Goal: Task Accomplishment & Management: Use online tool/utility

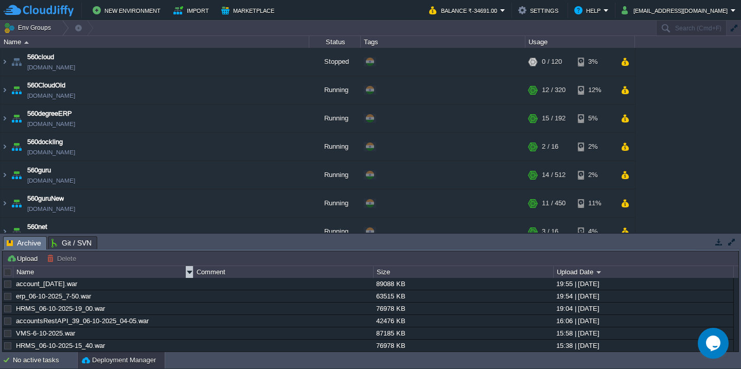
scroll to position [228, 0]
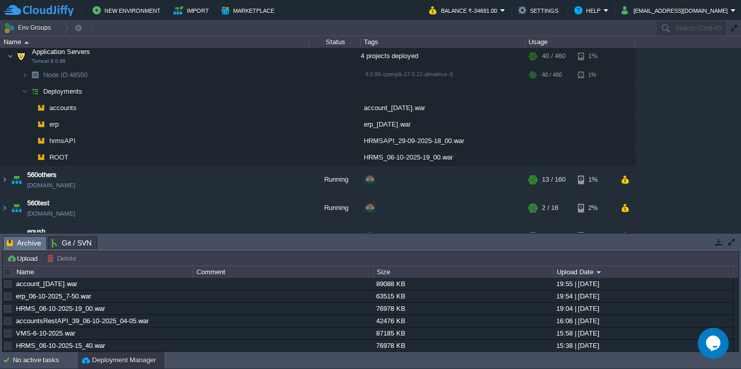
click at [4, 272] on div at bounding box center [8, 272] width 9 height 9
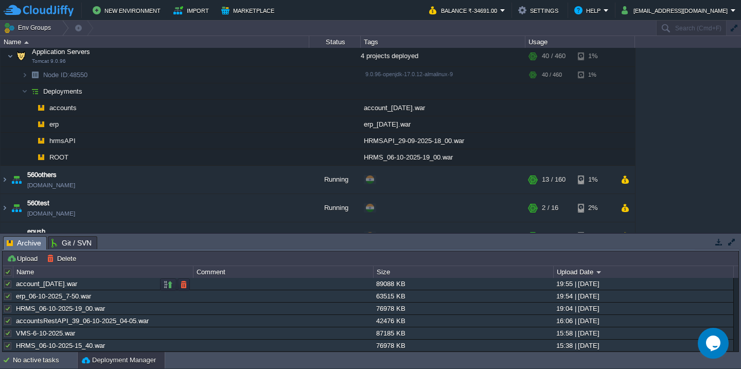
click at [6, 289] on div at bounding box center [7, 283] width 9 height 9
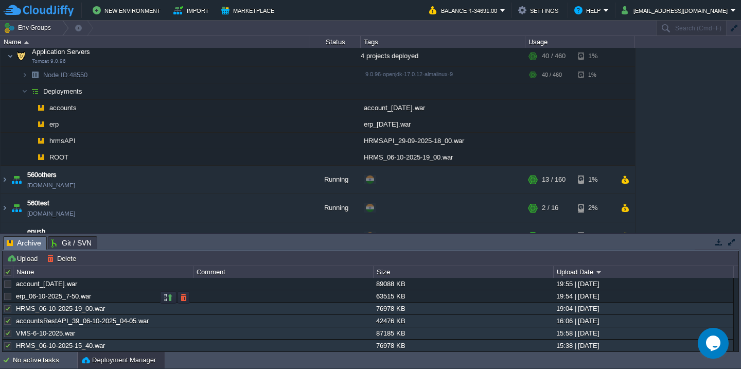
click at [8, 298] on div at bounding box center [7, 296] width 9 height 9
click at [61, 255] on button "Delete" at bounding box center [63, 258] width 32 height 9
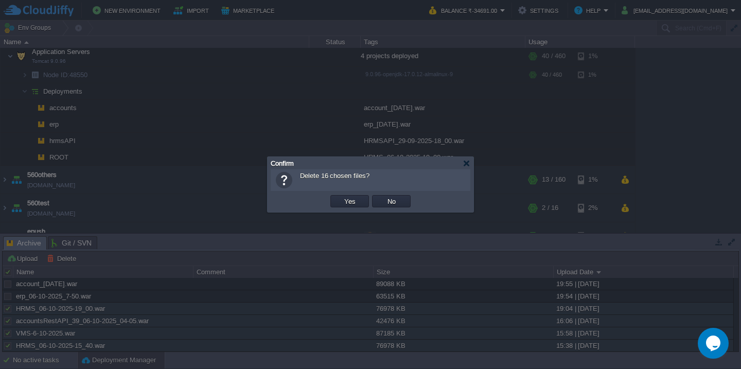
click at [341, 197] on button "Yes" at bounding box center [349, 201] width 17 height 9
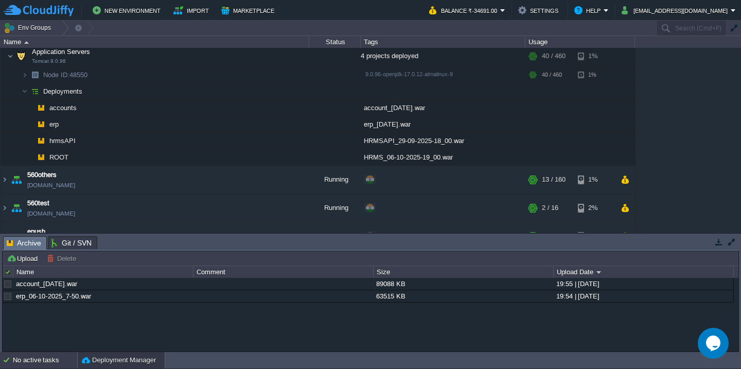
click at [26, 362] on div "No active tasks" at bounding box center [45, 360] width 64 height 16
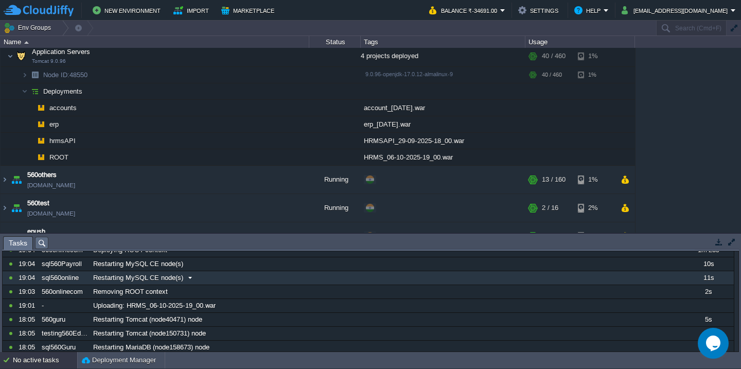
scroll to position [48, 0]
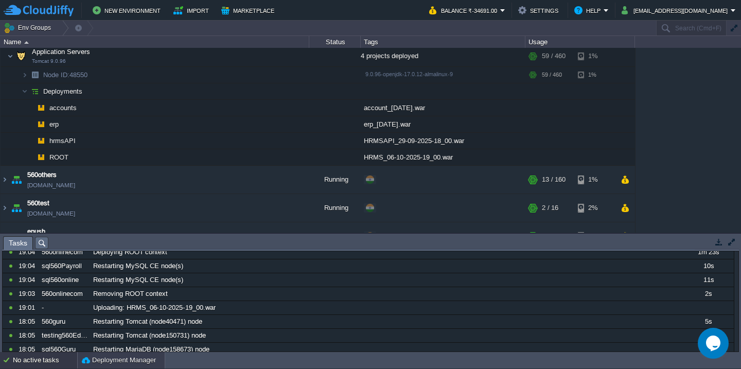
click at [102, 359] on button "Deployment Manager" at bounding box center [119, 360] width 74 height 10
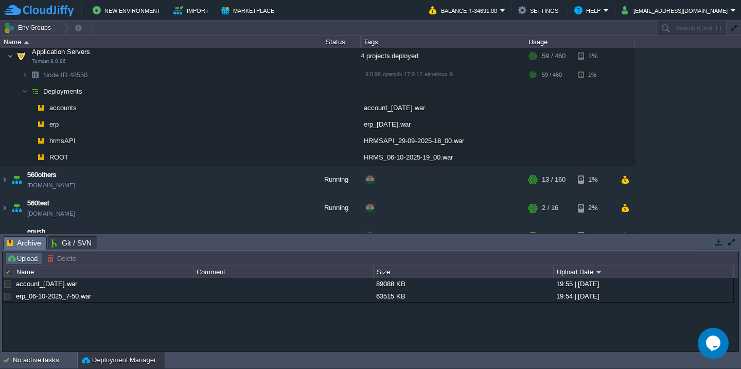
click at [18, 256] on button "Upload" at bounding box center [24, 258] width 34 height 9
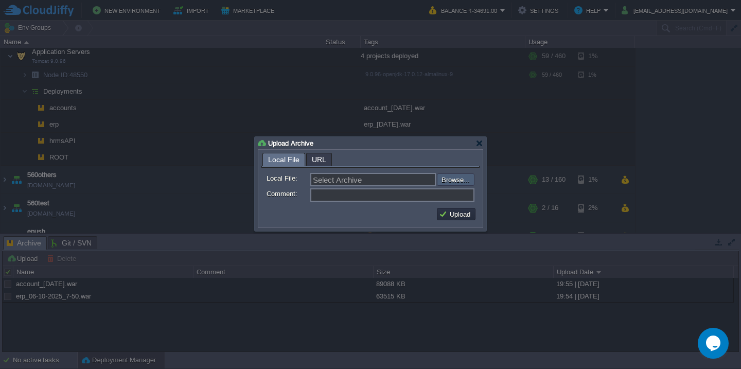
click at [459, 185] on input "file" at bounding box center [409, 179] width 130 height 12
type input "C:\fakepath\HRMS_06-10-2025-21_30.war"
type input "HRMS_06-10-2025-21_30.war"
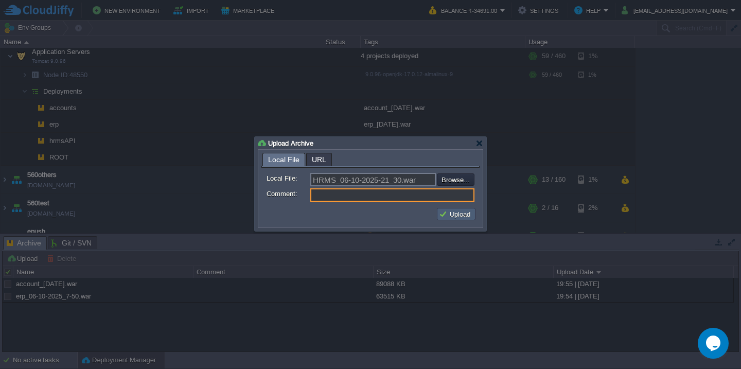
click at [452, 214] on button "Upload" at bounding box center [456, 213] width 34 height 9
